Goal: Information Seeking & Learning: Learn about a topic

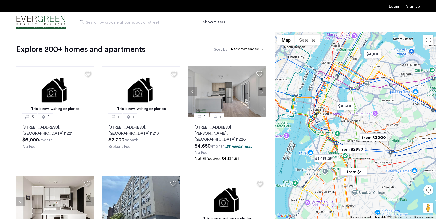
click at [376, 137] on img "from $3000" at bounding box center [373, 137] width 31 height 11
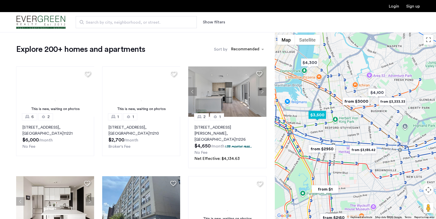
click at [320, 115] on img "$3,500" at bounding box center [316, 114] width 21 height 11
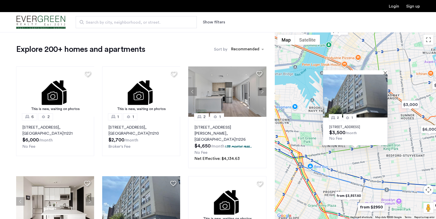
click at [364, 125] on p "978 Kent Avenue, Brooklyn, ..., Unit 5A, Brooklyn, NY 11205" at bounding box center [355, 127] width 52 height 4
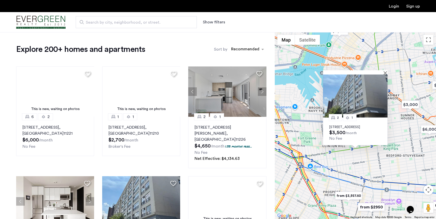
click at [352, 159] on div "2 1 978 Kent Avenue, Brooklyn, ..., Unit 5A, Brooklyn, NY 11205 $3,500 /month N…" at bounding box center [355, 125] width 161 height 187
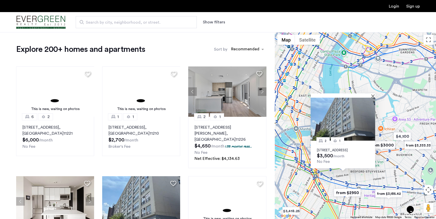
click at [402, 162] on div "2 1 978 Kent Avenue, Brooklyn, ..., Unit 5A, Brooklyn, NY 11205 $3,500 /month N…" at bounding box center [355, 125] width 161 height 187
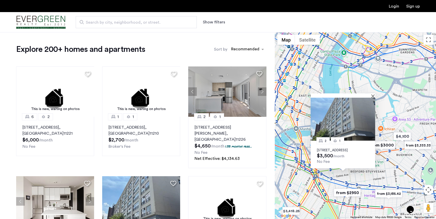
click at [390, 147] on img "from $3000" at bounding box center [381, 145] width 31 height 11
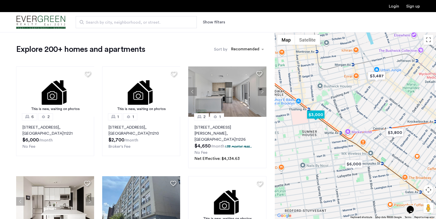
click at [317, 116] on img "$3,000" at bounding box center [315, 114] width 21 height 11
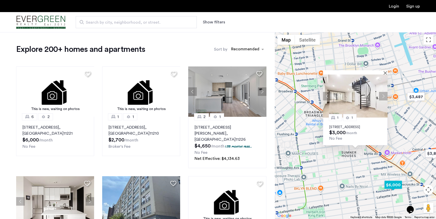
click at [394, 185] on img "$6,000" at bounding box center [392, 185] width 21 height 11
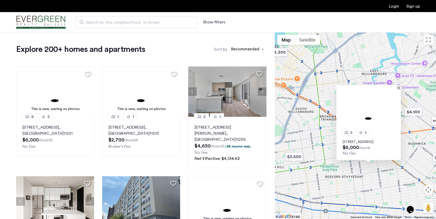
drag, startPoint x: 312, startPoint y: 171, endPoint x: 357, endPoint y: 167, distance: 45.8
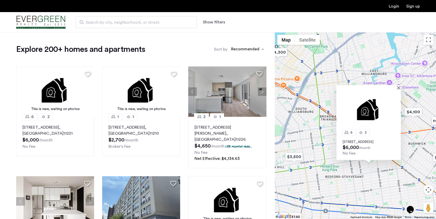
click at [357, 167] on div "6 2 512 Kosciuszko Street, Unit 2, Brooklyn, NY 11221 $6,000 /month No Fee" at bounding box center [355, 125] width 161 height 187
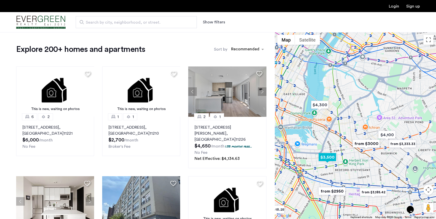
click at [326, 158] on img "$3,500" at bounding box center [327, 157] width 21 height 11
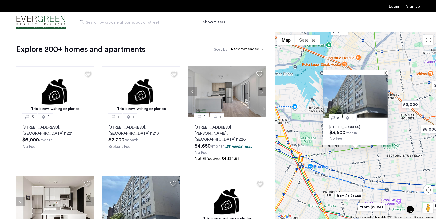
click at [352, 196] on img "from $3,937.50" at bounding box center [348, 195] width 31 height 11
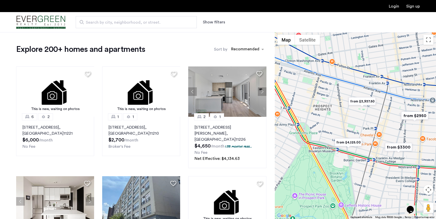
click at [364, 101] on img "from $3,937.50" at bounding box center [362, 101] width 31 height 11
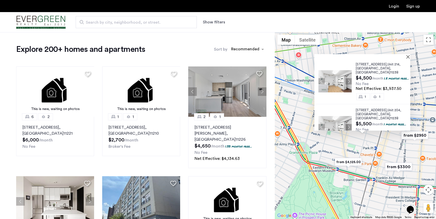
scroll to position [55, 0]
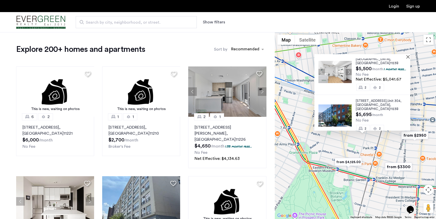
click at [352, 163] on img "from $4,125.00" at bounding box center [348, 162] width 31 height 11
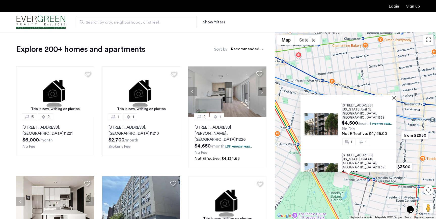
scroll to position [13, 0]
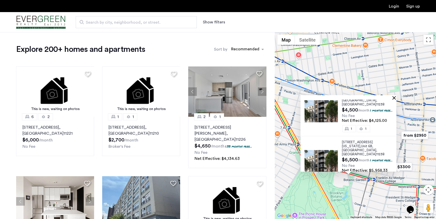
click at [397, 97] on button "Close" at bounding box center [395, 98] width 4 height 4
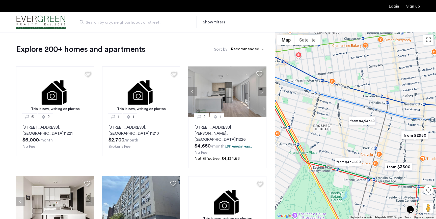
click at [365, 121] on img "from $3,937.50" at bounding box center [362, 121] width 31 height 11
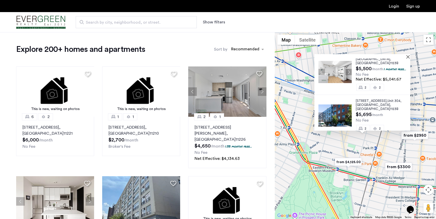
scroll to position [0, 0]
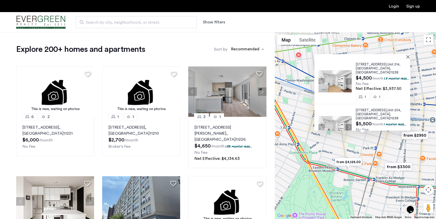
click at [407, 57] on div at bounding box center [360, 56] width 92 height 4
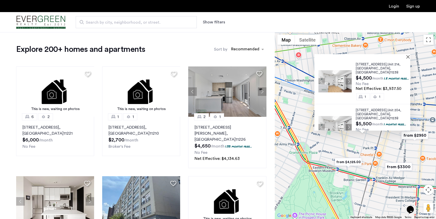
click at [415, 56] on div "836 Bergen Street, Unit 214, Brooklyn , NY 11238 $4,500 /month 1.5 months free.…" at bounding box center [355, 125] width 161 height 187
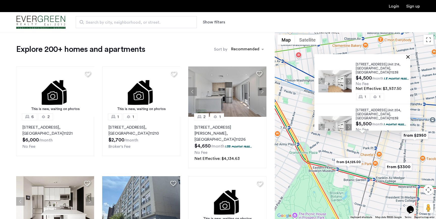
click at [411, 56] on button "Close" at bounding box center [409, 57] width 4 height 4
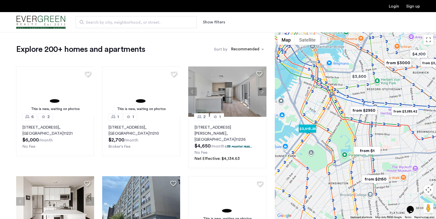
click at [307, 129] on img "$3,418.25" at bounding box center [307, 128] width 21 height 11
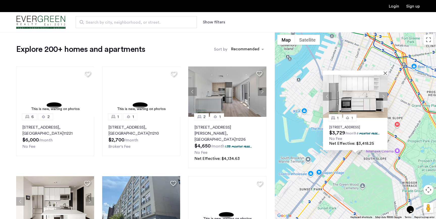
click at [383, 71] on div at bounding box center [353, 73] width 61 height 4
click at [385, 71] on button "Close" at bounding box center [386, 73] width 4 height 4
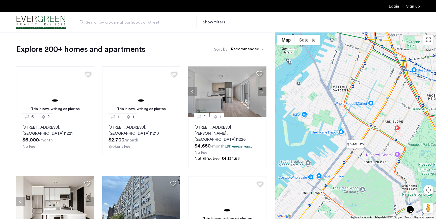
drag, startPoint x: 318, startPoint y: 107, endPoint x: 307, endPoint y: 156, distance: 50.3
click at [307, 156] on div at bounding box center [355, 125] width 161 height 187
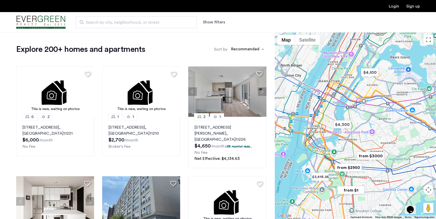
drag, startPoint x: 397, startPoint y: 86, endPoint x: 371, endPoint y: 124, distance: 45.7
click at [371, 124] on div at bounding box center [355, 125] width 161 height 187
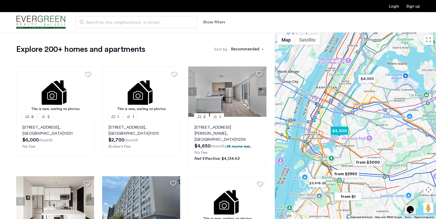
click at [339, 130] on img "$4,300" at bounding box center [339, 130] width 21 height 11
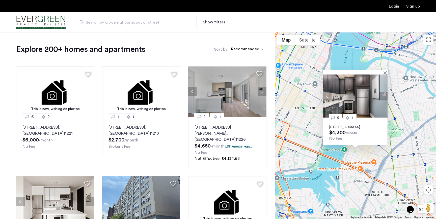
click at [383, 92] on button "Next apartment" at bounding box center [383, 96] width 9 height 9
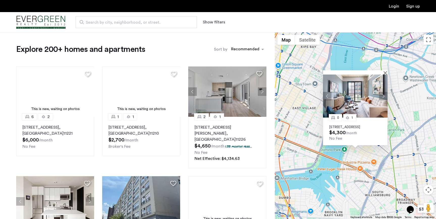
click at [383, 92] on button "Next apartment" at bounding box center [383, 96] width 9 height 9
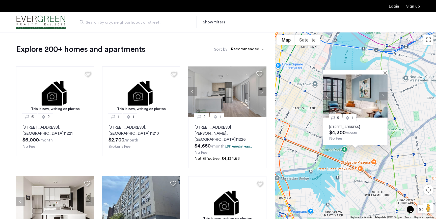
click at [383, 92] on button "Next apartment" at bounding box center [383, 96] width 9 height 9
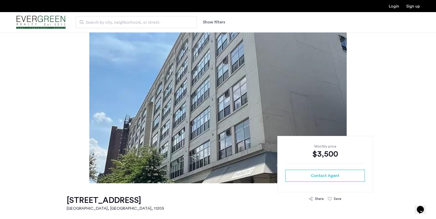
click at [193, 96] on img at bounding box center [217, 107] width 257 height 151
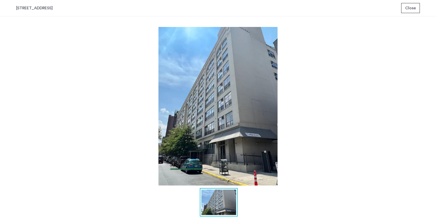
click at [359, 181] on img at bounding box center [218, 106] width 404 height 159
click at [408, 9] on span "Close" at bounding box center [410, 8] width 11 height 6
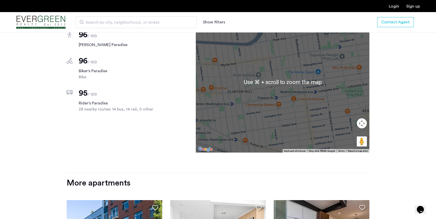
scroll to position [371, 0]
